Goal: Task Accomplishment & Management: Manage account settings

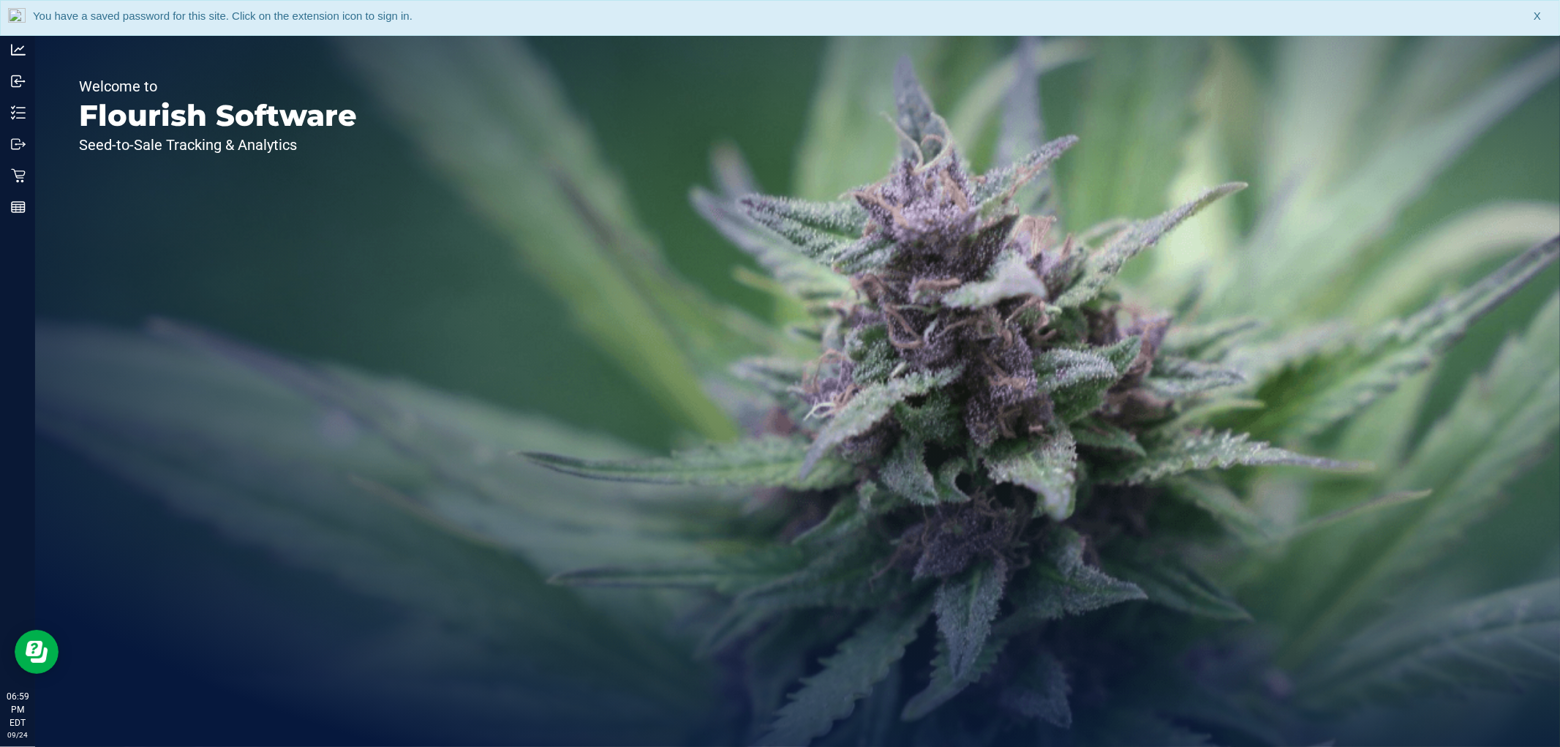
click at [1539, 12] on span "X" at bounding box center [1537, 16] width 7 height 17
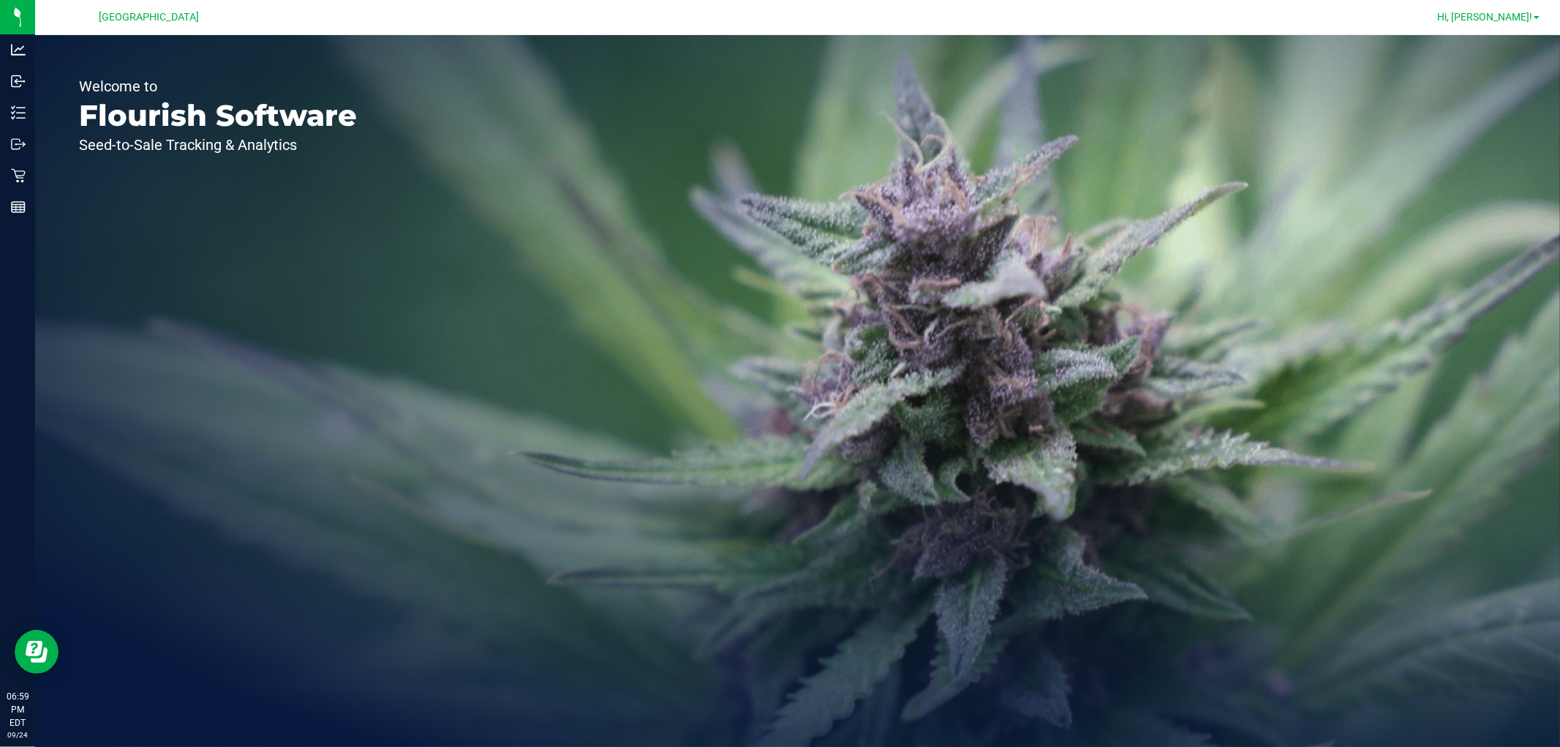
click at [1533, 18] on span "Hi, [PERSON_NAME]!" at bounding box center [1484, 17] width 95 height 12
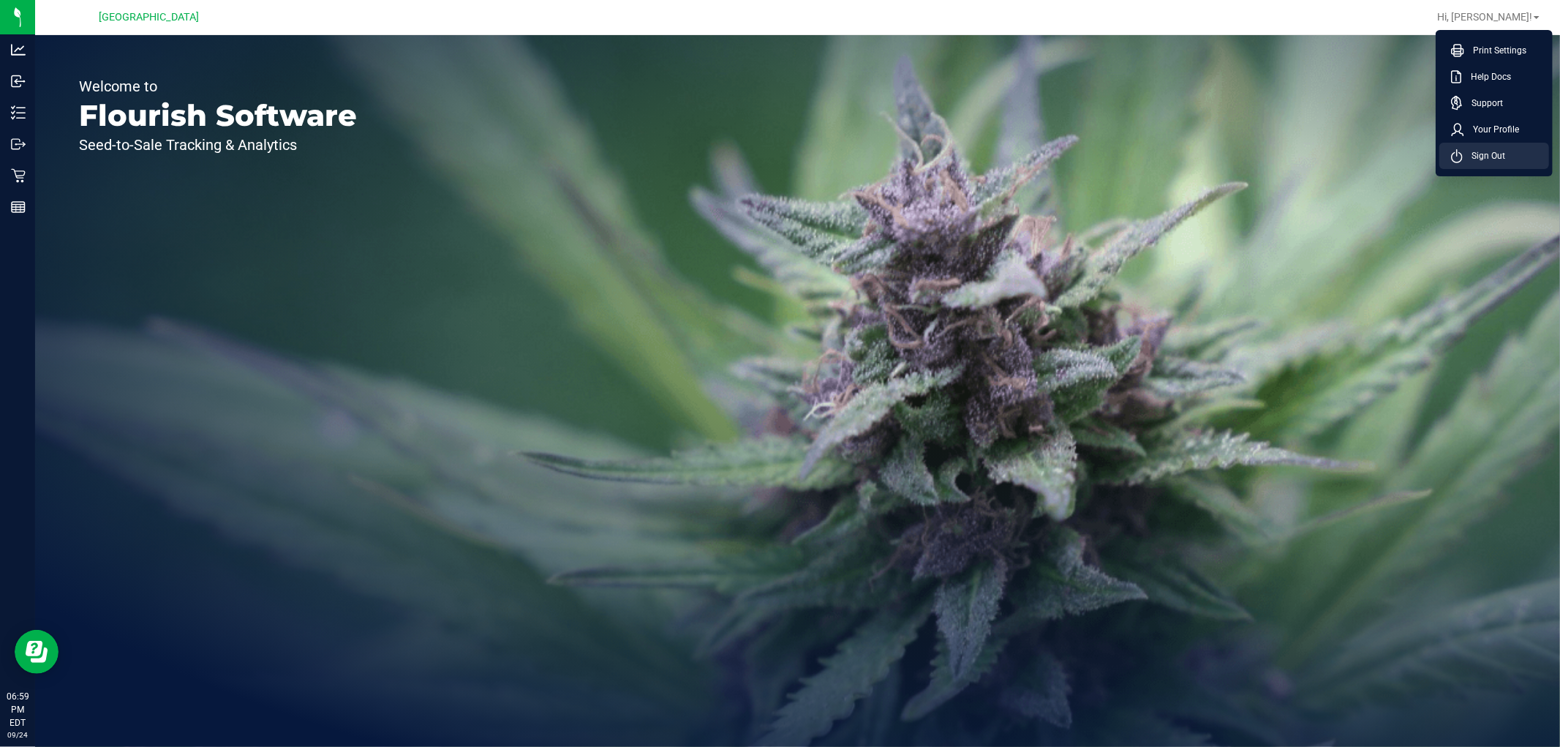
click at [1502, 150] on span "Sign Out" at bounding box center [1484, 155] width 42 height 15
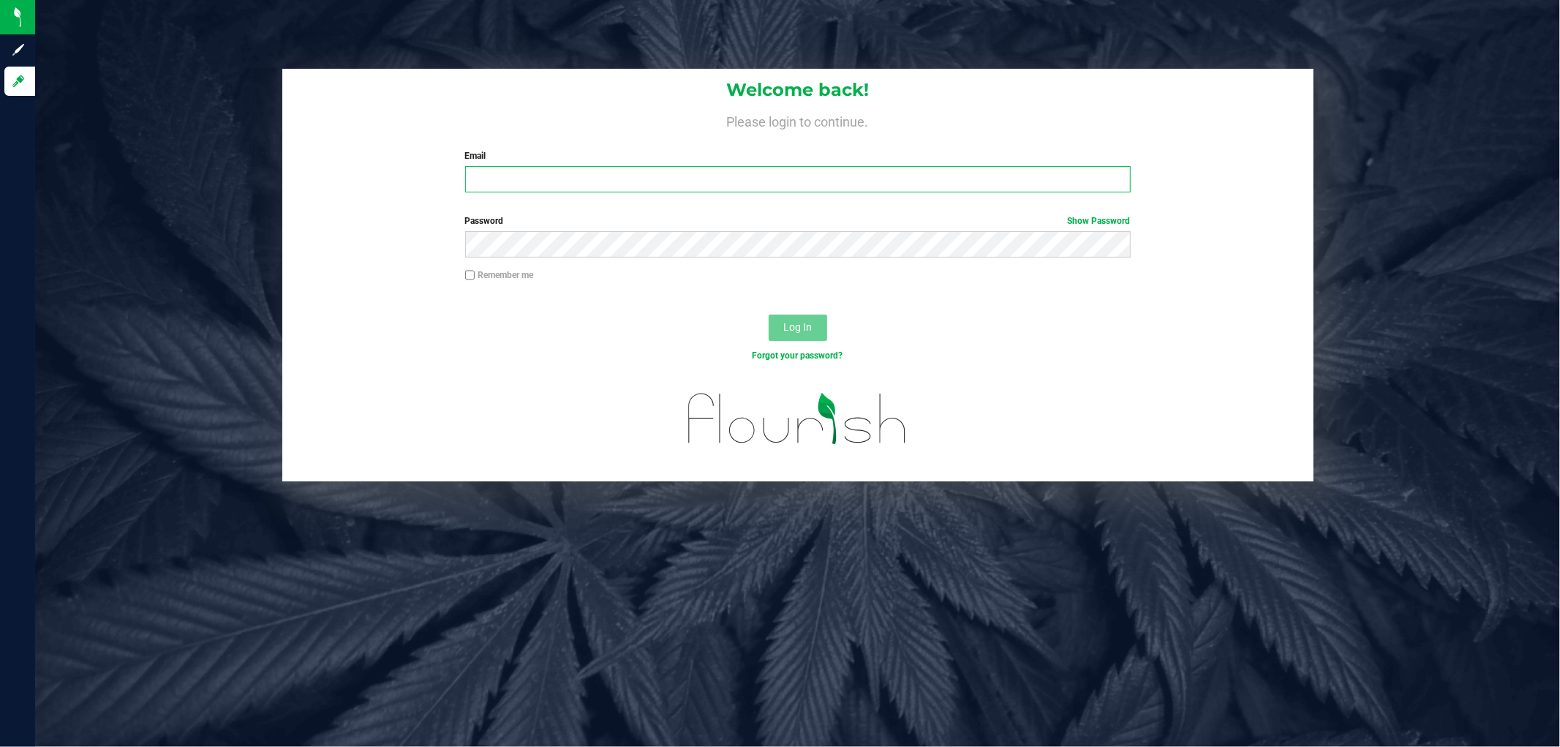
click at [521, 173] on input "Email" at bounding box center [798, 179] width 666 height 26
click at [911, 171] on input "[EMAIL_ADDRESS][DOMAIN_NAME]" at bounding box center [798, 179] width 666 height 26
click at [813, 173] on input "[EMAIL_ADDRESS][DOMAIN_NAME]" at bounding box center [798, 179] width 666 height 26
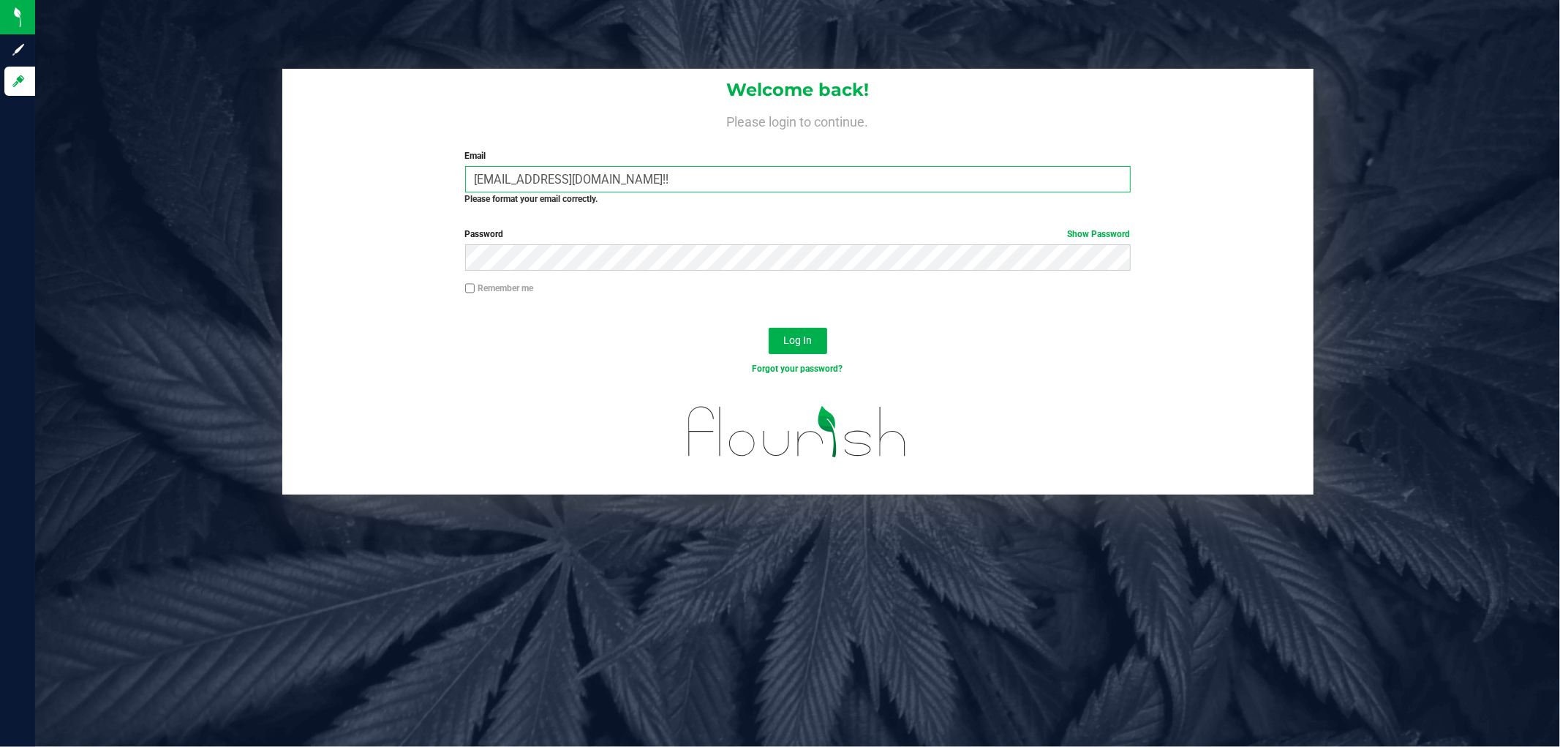
click at [769, 328] on button "Log In" at bounding box center [798, 341] width 59 height 26
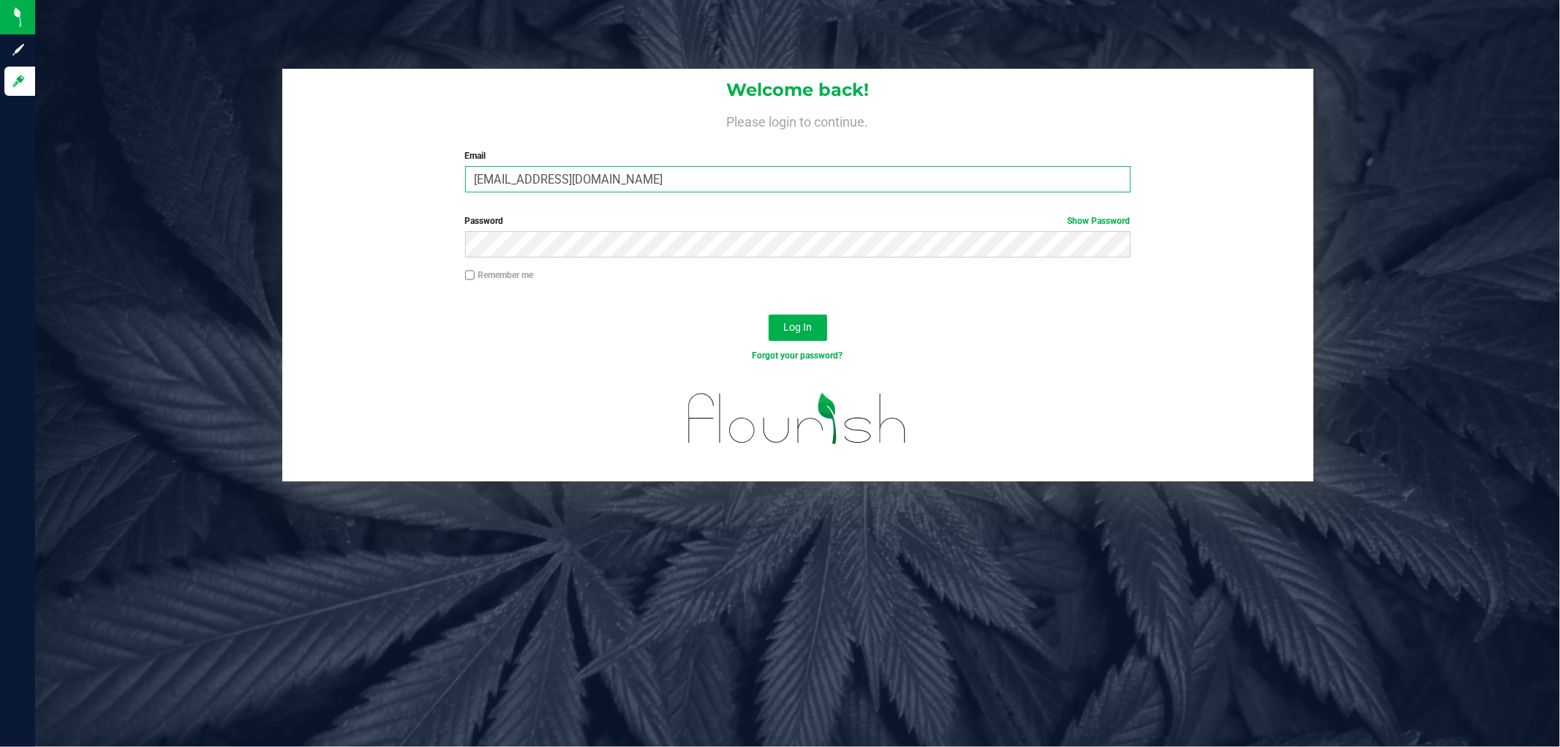
type input "[EMAIL_ADDRESS][DOMAIN_NAME]"
click at [769, 315] on button "Log In" at bounding box center [798, 328] width 59 height 26
